Goal: Transaction & Acquisition: Purchase product/service

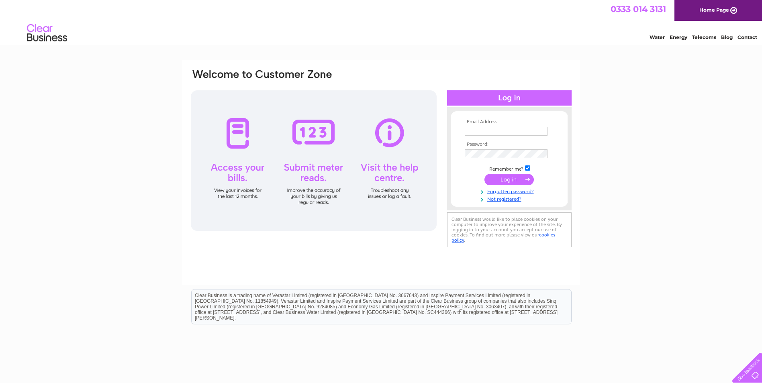
type input "[EMAIL_ADDRESS][DOMAIN_NAME]"
click at [524, 182] on input "submit" at bounding box center [509, 179] width 49 height 11
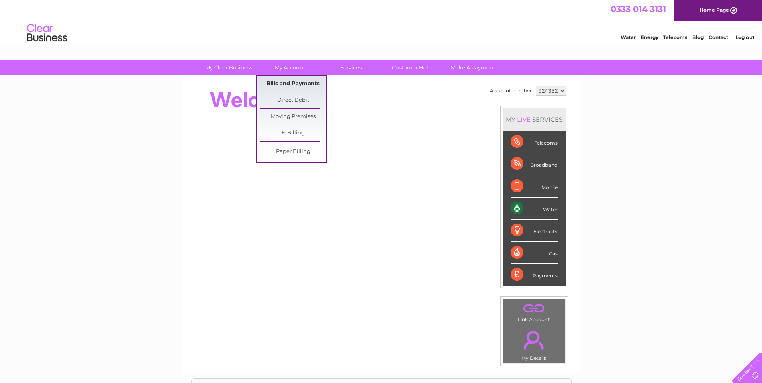
click at [282, 84] on link "Bills and Payments" at bounding box center [293, 84] width 66 height 16
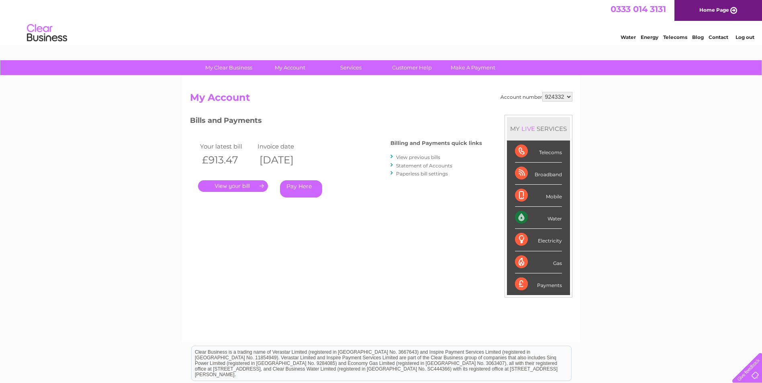
click at [231, 189] on link "." at bounding box center [233, 186] width 70 height 12
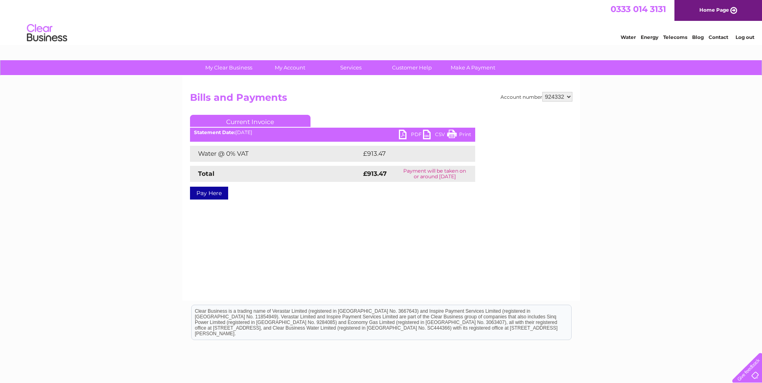
click at [414, 136] on link "PDF" at bounding box center [411, 136] width 24 height 12
click at [197, 195] on link "Pay Here" at bounding box center [209, 193] width 38 height 13
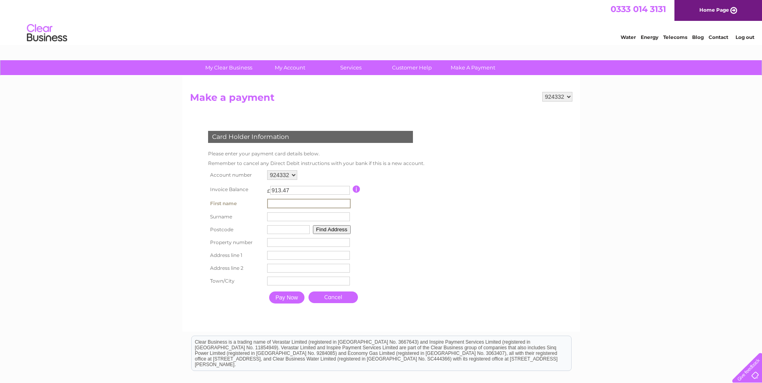
click at [304, 199] on input "text" at bounding box center [309, 204] width 84 height 10
type input "Lisa"
type input "Crichton"
type input "dg2 0JJ"
type input "[GEOGRAPHIC_DATA]"
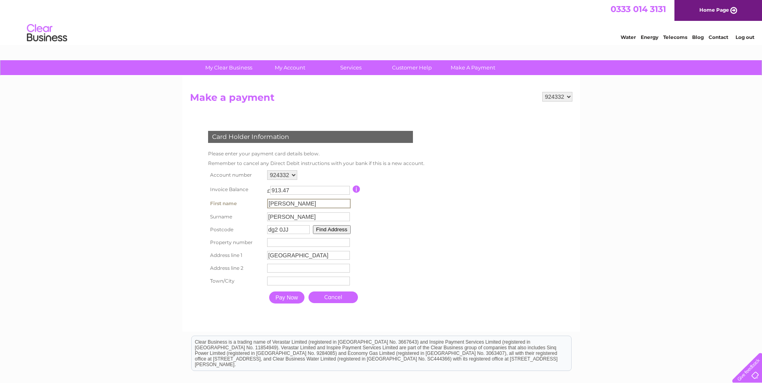
type input "[GEOGRAPHIC_DATA]"
type input "Dumfries"
type input "[PERSON_NAME]"
click at [291, 300] on input "Pay Now" at bounding box center [286, 298] width 35 height 12
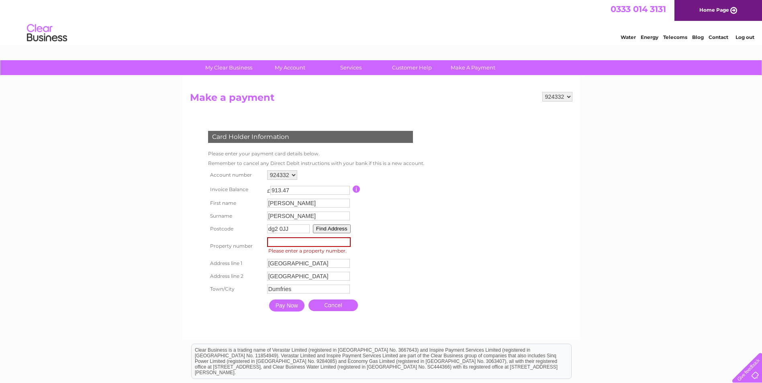
click at [278, 242] on input "number" at bounding box center [309, 242] width 84 height 10
drag, startPoint x: 279, startPoint y: 243, endPoint x: 267, endPoint y: 242, distance: 12.1
click at [267, 242] on input "number" at bounding box center [309, 242] width 84 height 10
type input "1"
click at [505, 263] on form "924332 Make a payment Card Holder Information Please enter your payment card de…" at bounding box center [381, 212] width 383 height 240
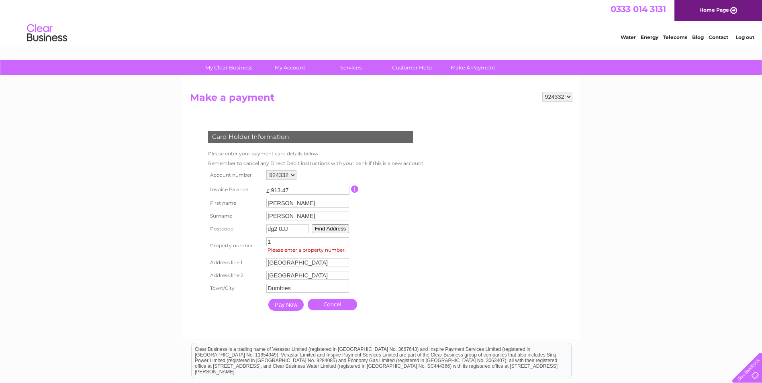
click at [287, 305] on input "Pay Now" at bounding box center [285, 305] width 35 height 12
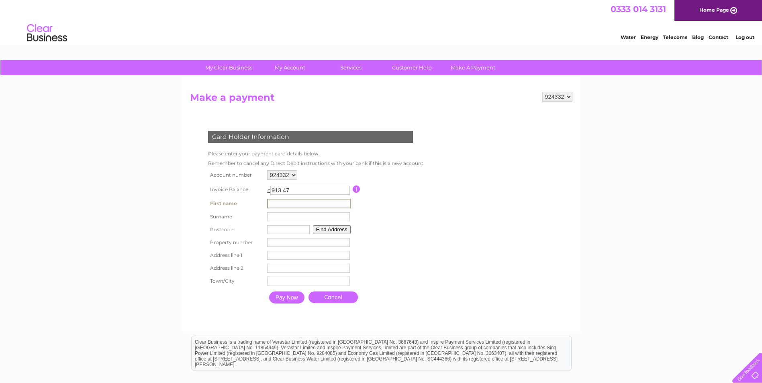
click at [283, 204] on input "text" at bounding box center [309, 204] width 84 height 10
type input "[PERSON_NAME]"
type input "dg2 0JJ"
type input "[GEOGRAPHIC_DATA]"
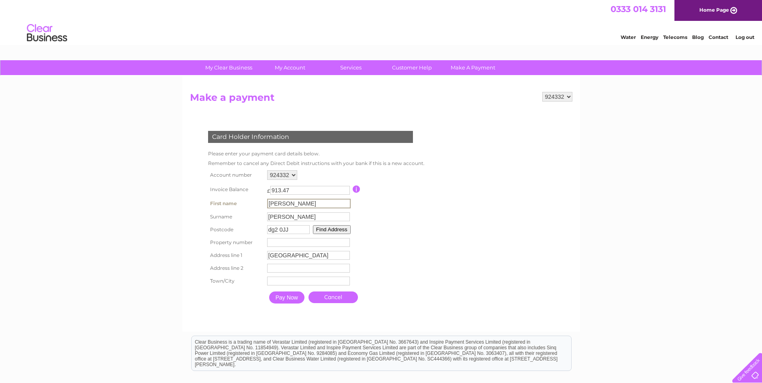
type input "[GEOGRAPHIC_DATA]"
type input "Dumfries"
type input "[PERSON_NAME]"
click at [293, 301] on input "Pay Now" at bounding box center [286, 298] width 35 height 12
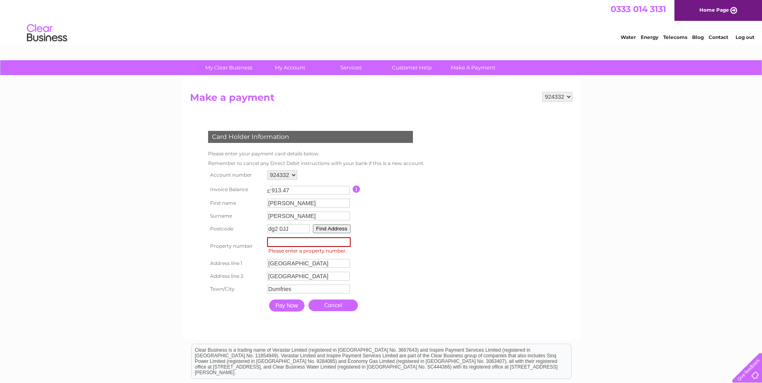
click at [301, 244] on input "number" at bounding box center [309, 242] width 84 height 10
type input "1"
click at [286, 310] on input "Pay Now" at bounding box center [286, 306] width 35 height 12
